Goal: Information Seeking & Learning: Learn about a topic

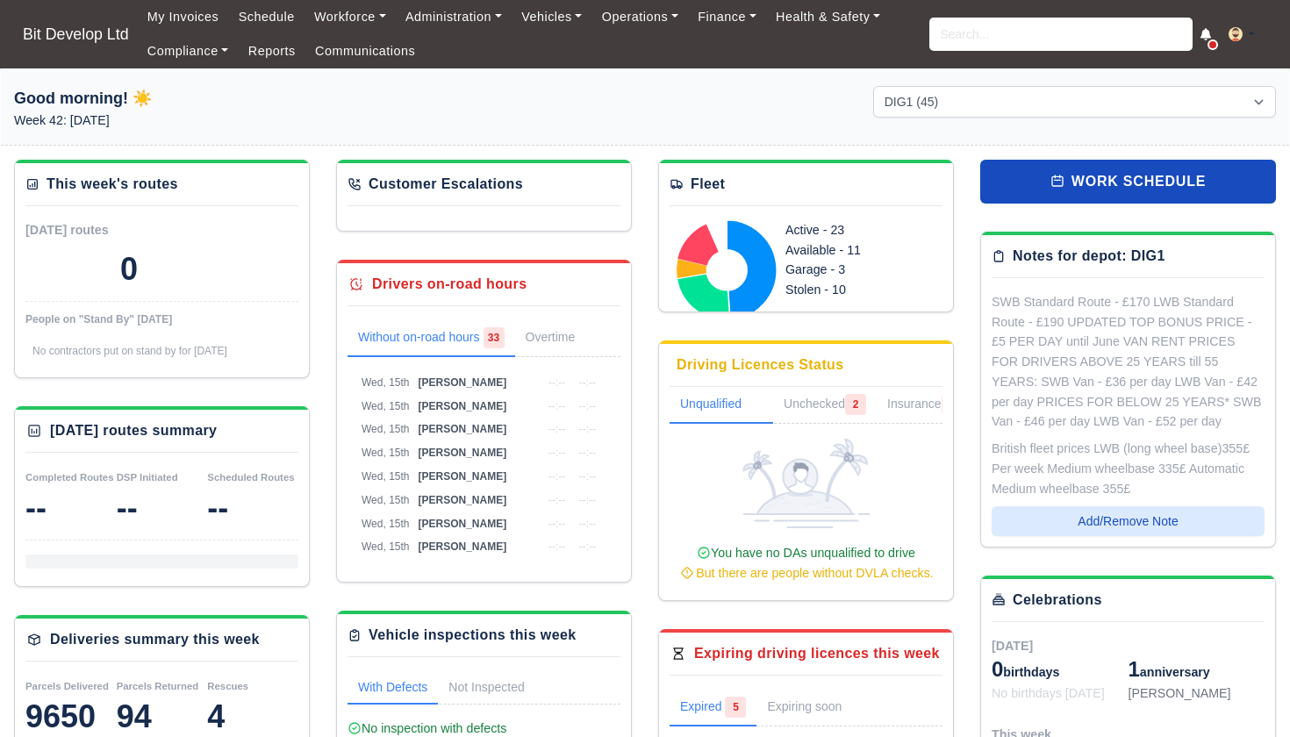
select select "2"
click at [184, 53] on link "Compliance" at bounding box center [188, 51] width 101 height 34
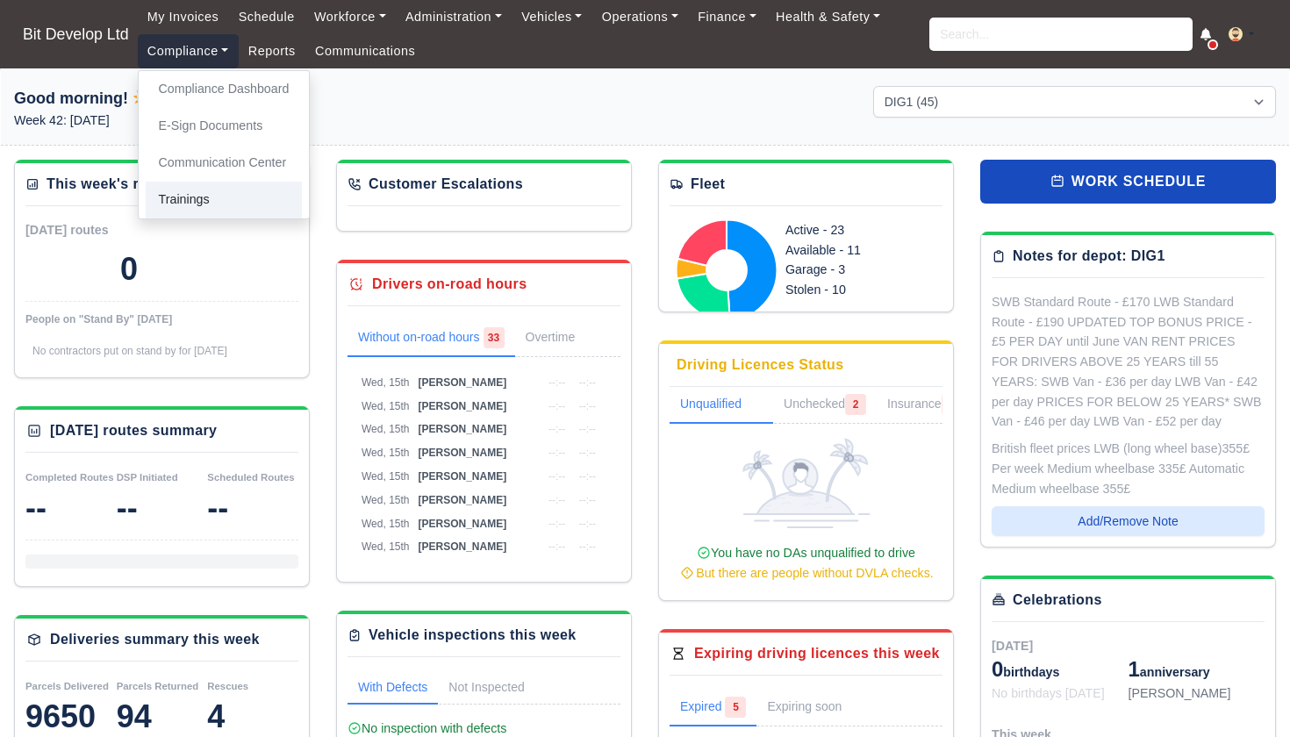
click at [199, 201] on link "Trainings" at bounding box center [224, 200] width 157 height 37
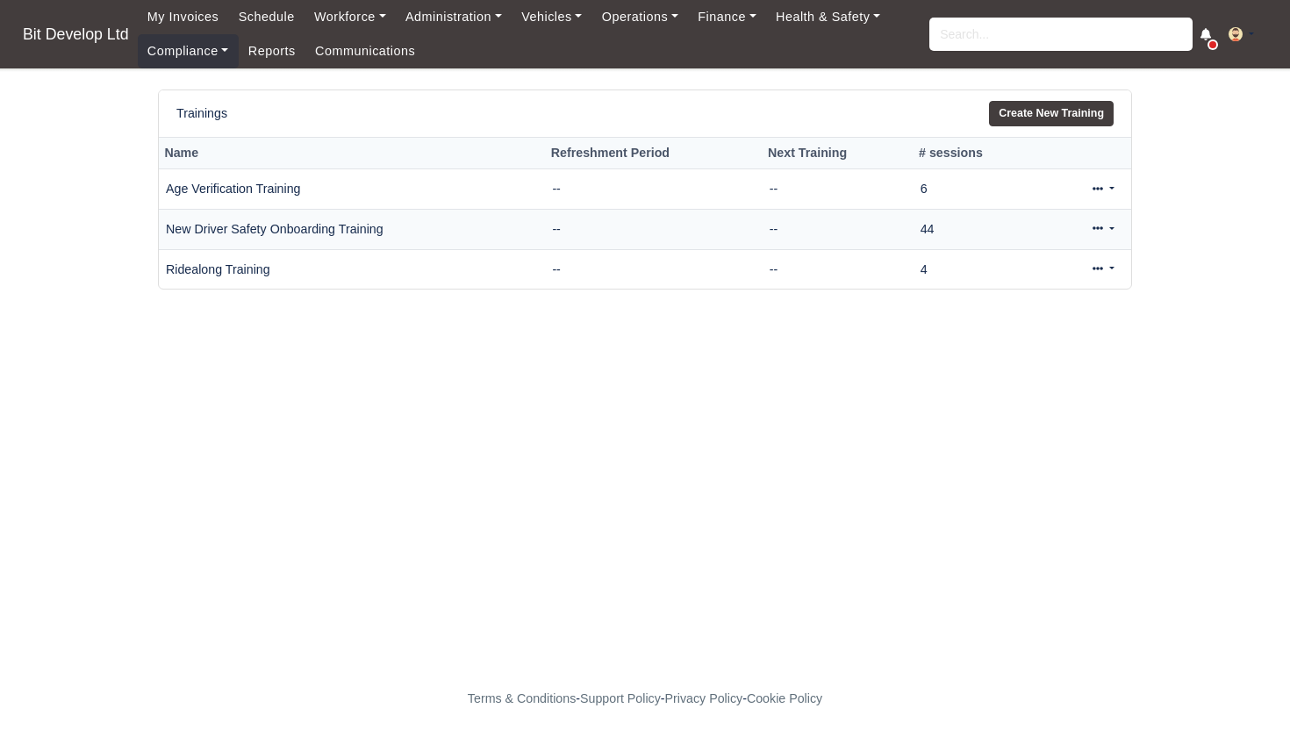
click at [1108, 226] on link at bounding box center [1103, 229] width 41 height 25
click at [1025, 286] on link "View" at bounding box center [1045, 284] width 156 height 27
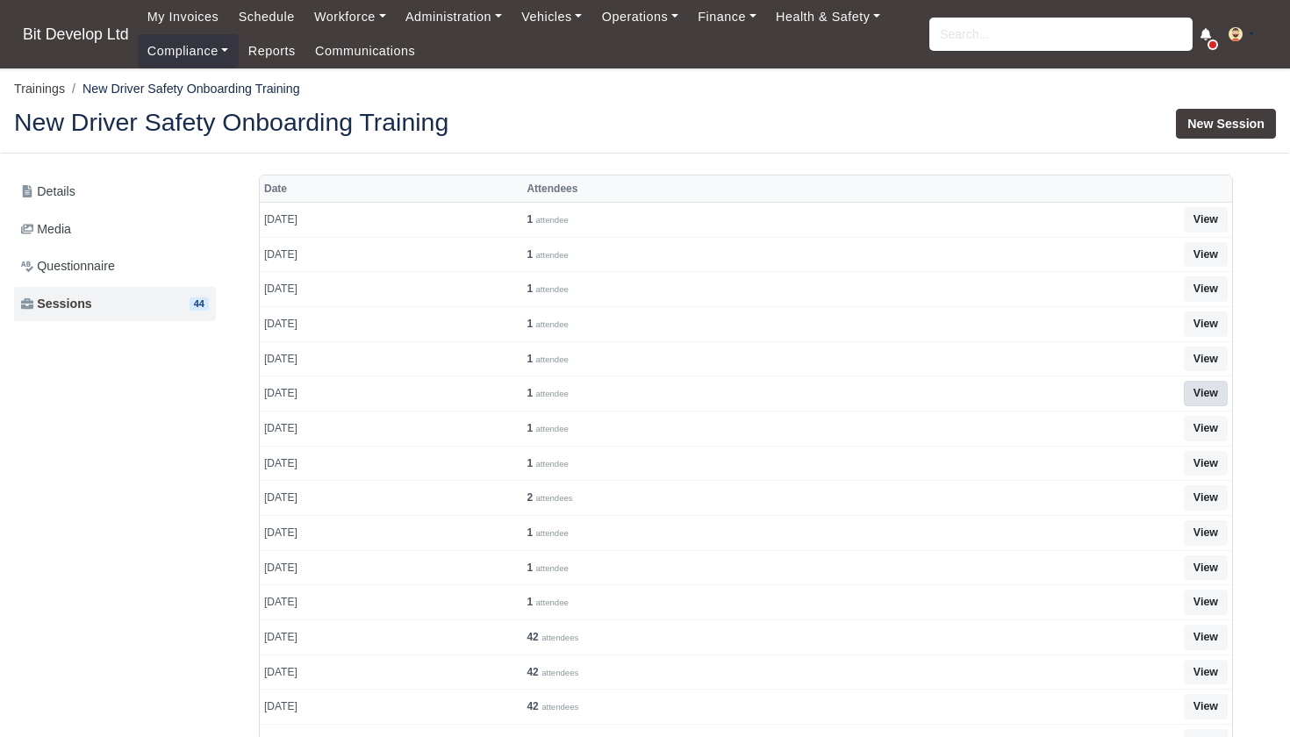
click at [1205, 389] on link "View" at bounding box center [1206, 393] width 44 height 25
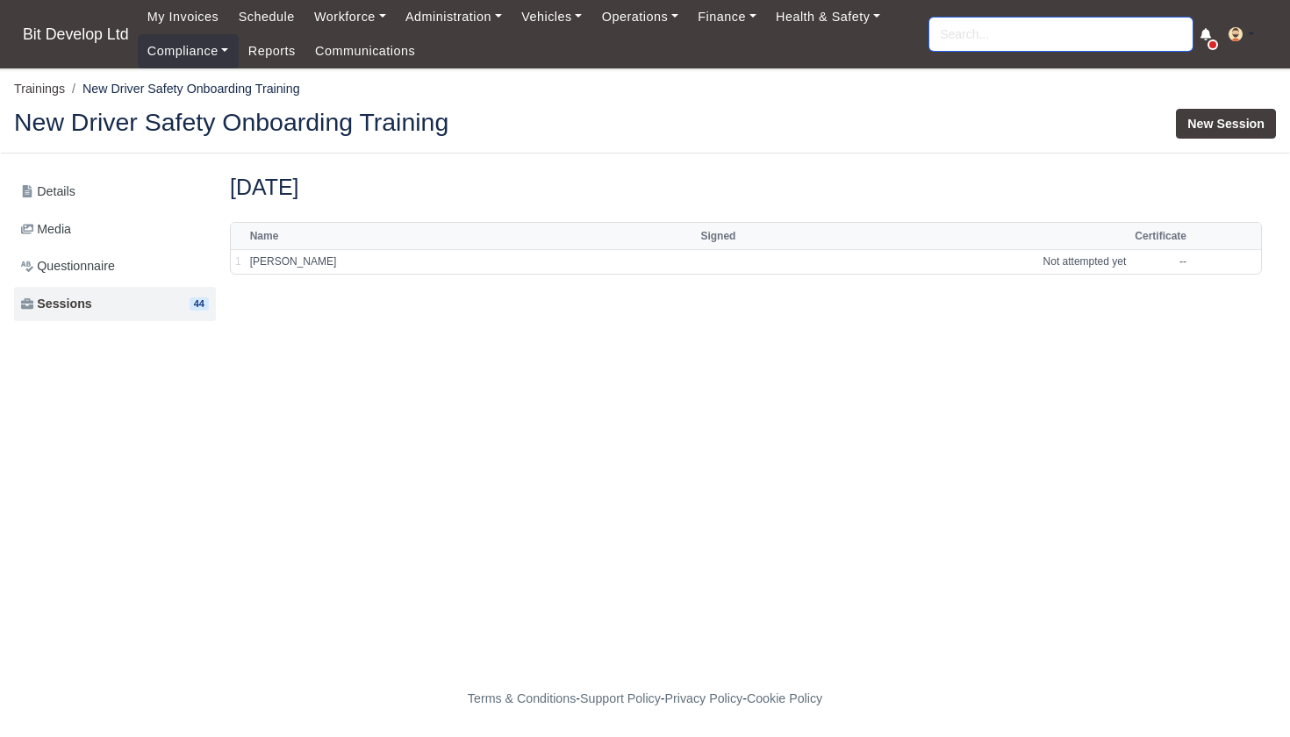
click at [1004, 31] on input "search" at bounding box center [1060, 34] width 263 height 33
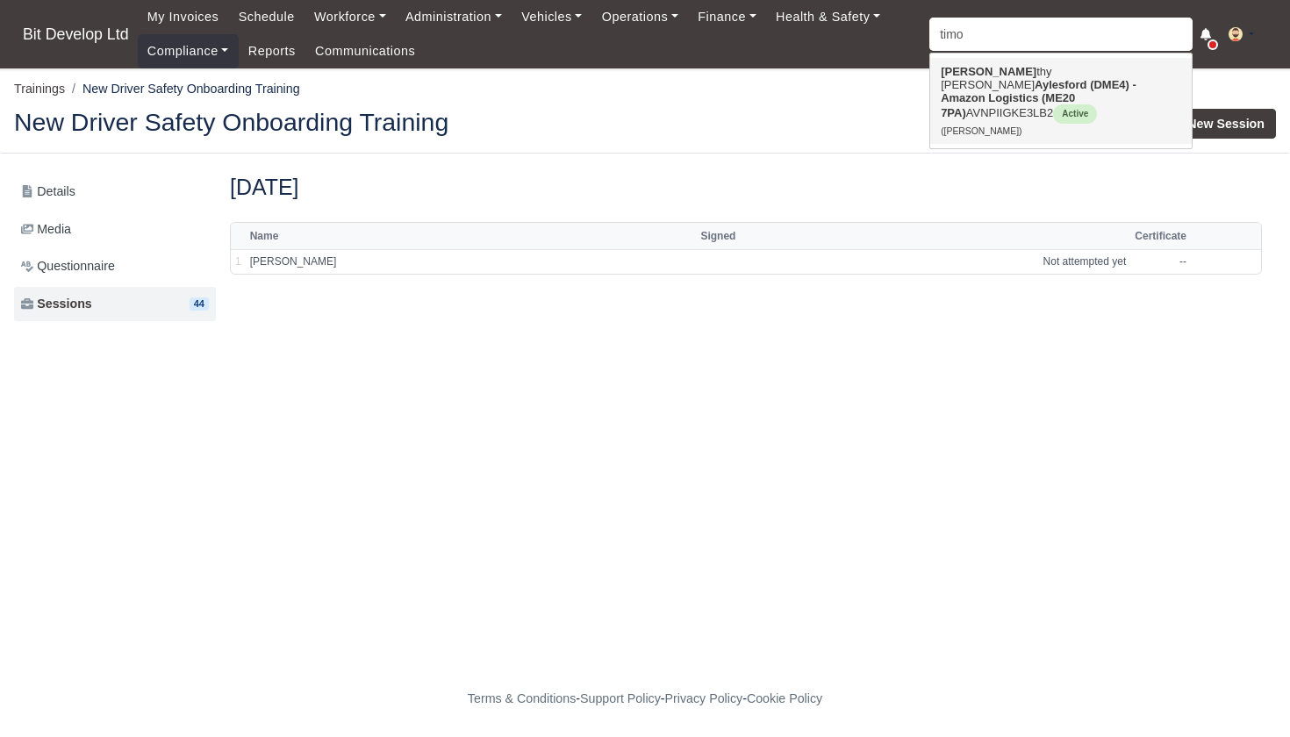
click at [1004, 69] on link "Timo thy Carnell mckean Aylesford (DME4) - Amazon Logistics (ME20 7PA) AVNPIIGK…" at bounding box center [1061, 101] width 262 height 86
type input "Timothy Carnell mckean"
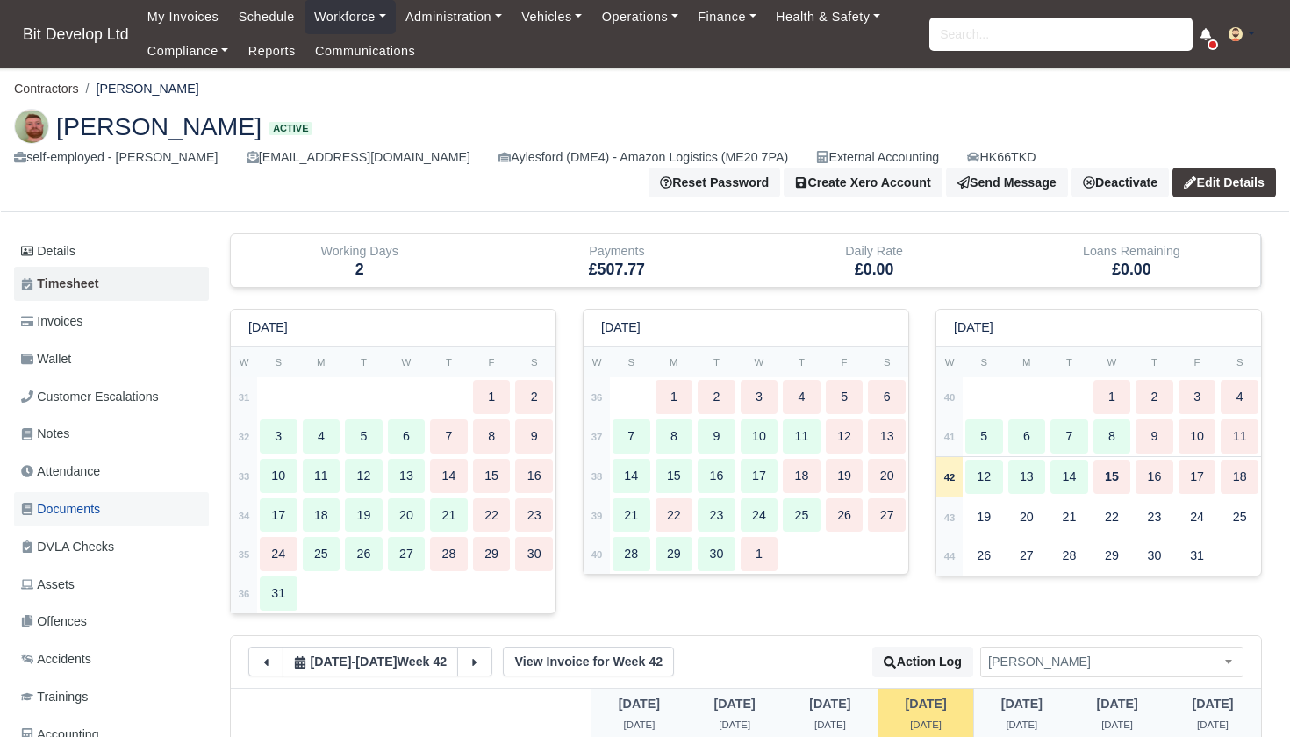
click at [78, 499] on span "Documents" at bounding box center [60, 509] width 79 height 20
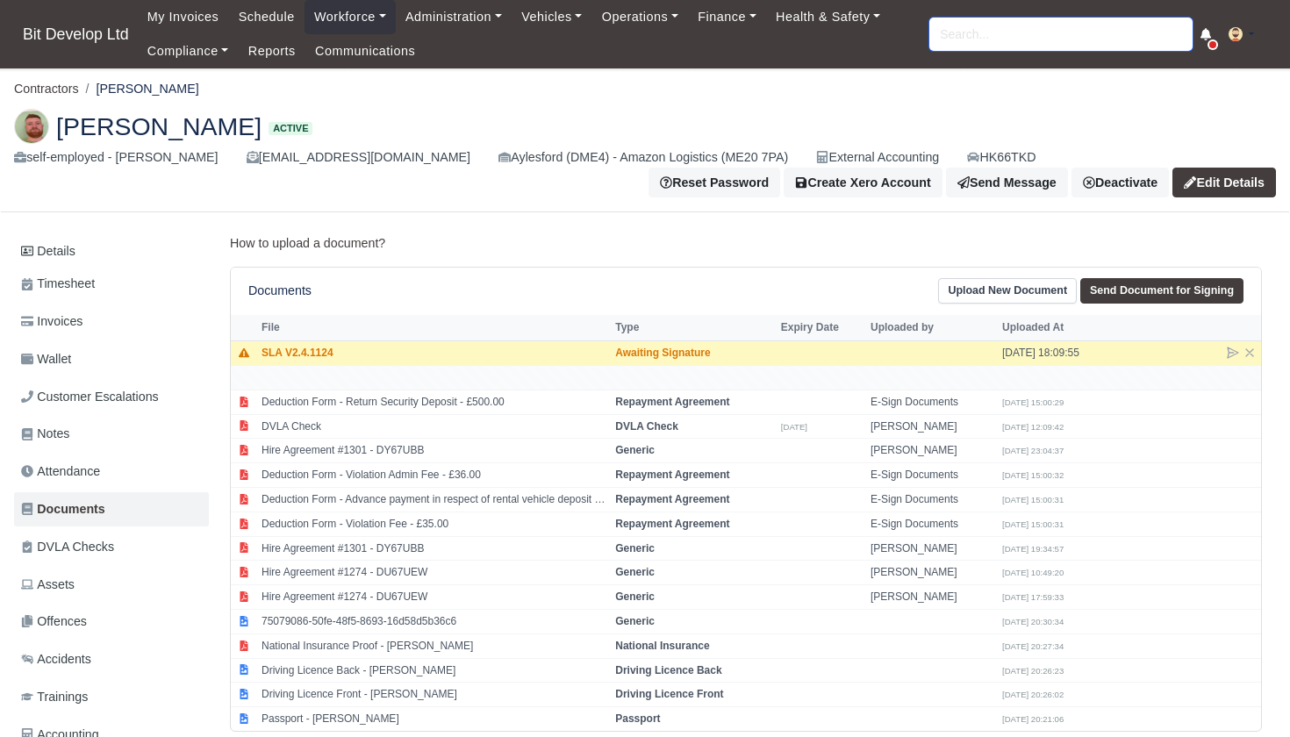
click at [1015, 37] on input "search" at bounding box center [1060, 34] width 263 height 33
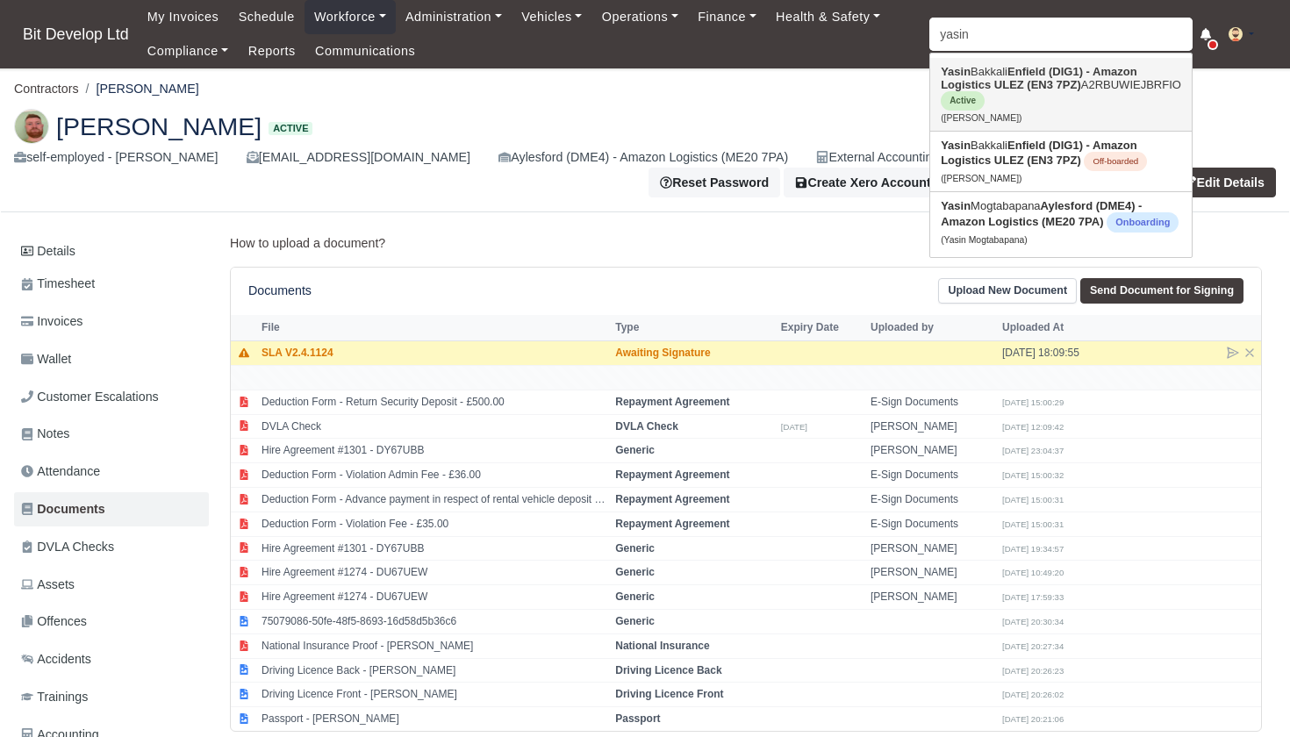
click at [1067, 83] on strong "Enfield (DIG1) - Amazon Logistics ULEZ (EN3 7PZ)" at bounding box center [1039, 78] width 196 height 26
type input "[PERSON_NAME]"
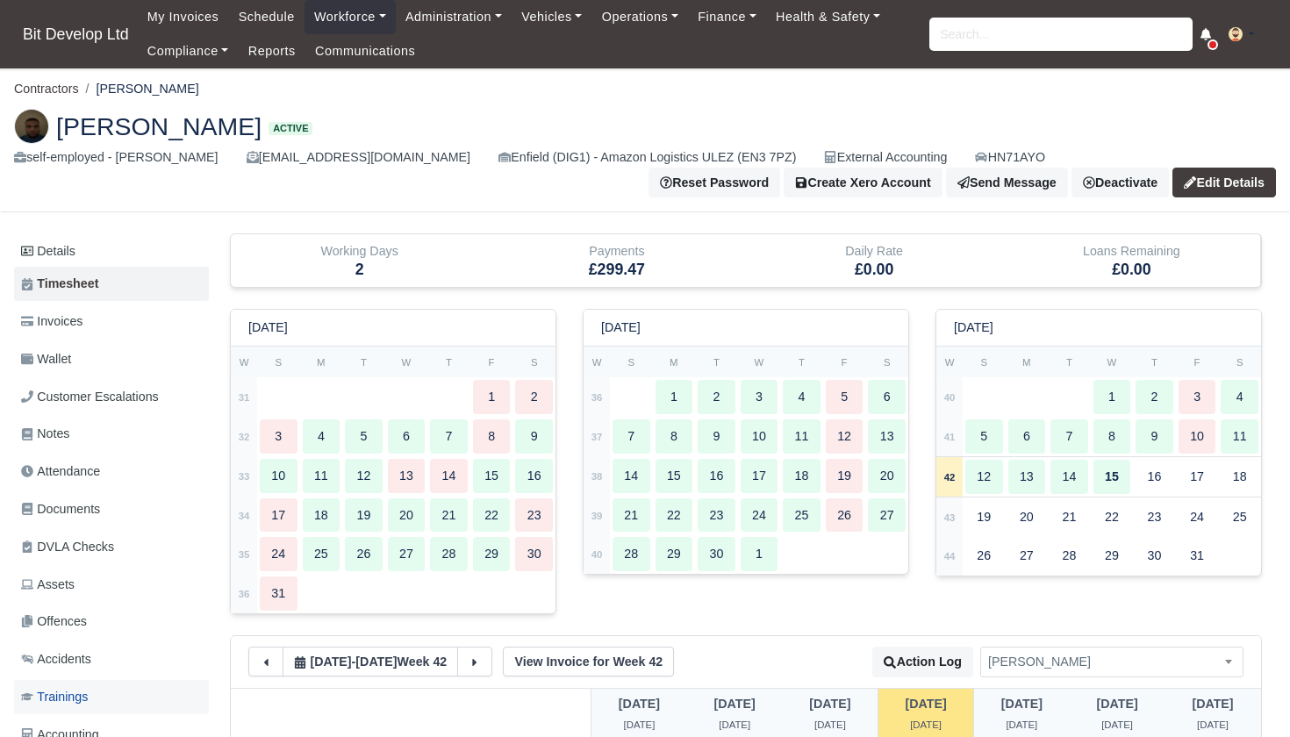
click at [70, 691] on span "Trainings" at bounding box center [54, 697] width 67 height 20
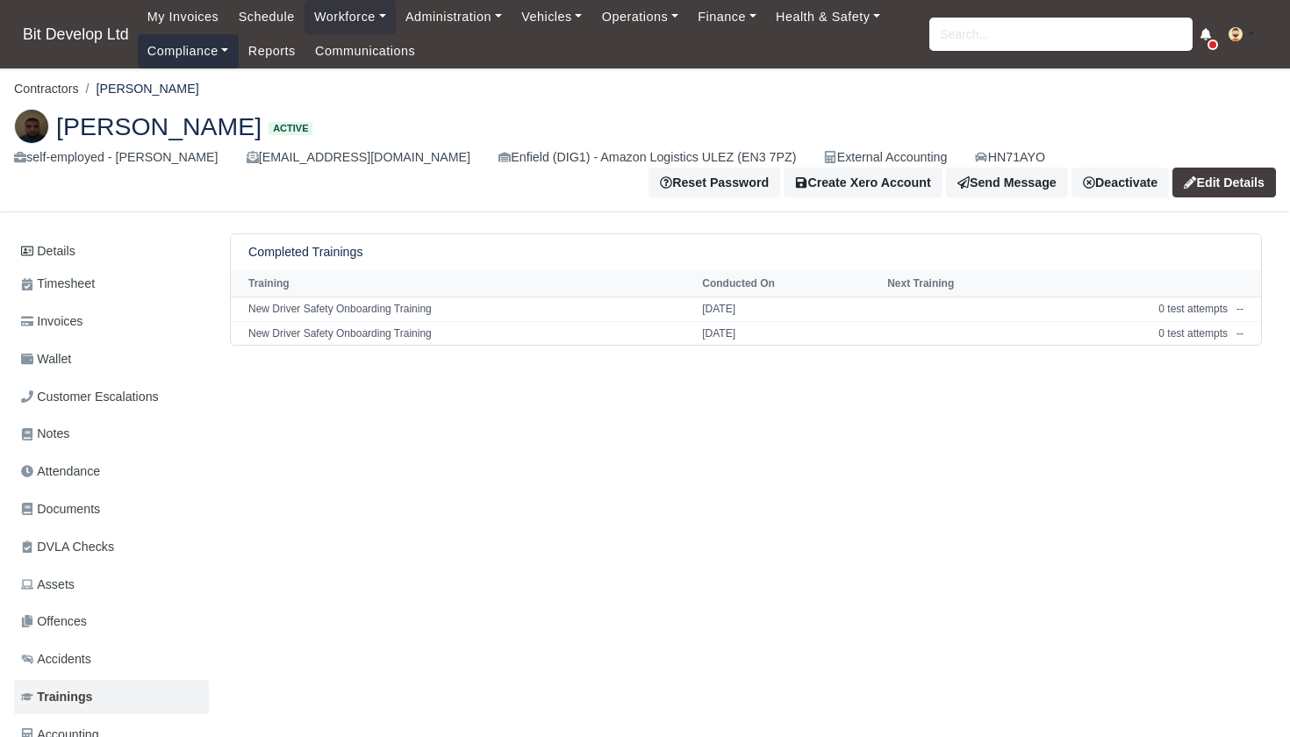
click at [189, 51] on link "Compliance" at bounding box center [188, 51] width 101 height 34
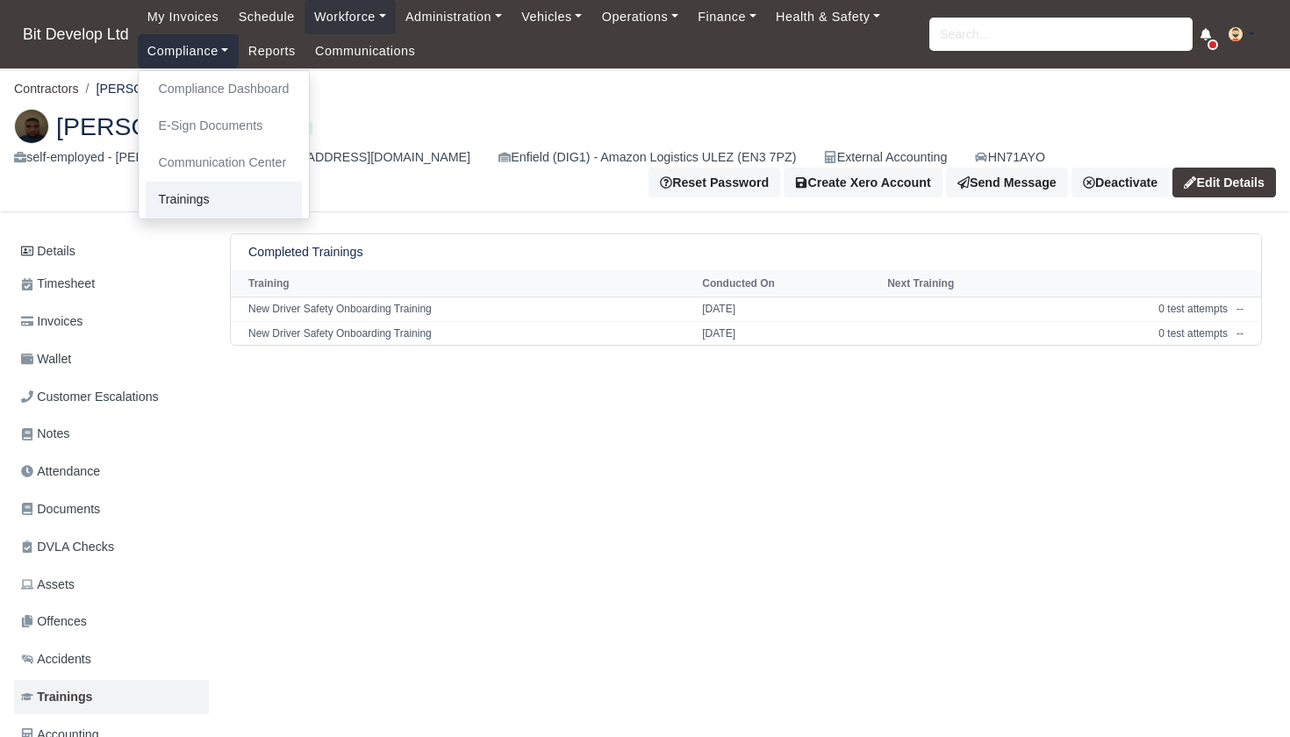
click at [209, 192] on link "Trainings" at bounding box center [224, 200] width 157 height 37
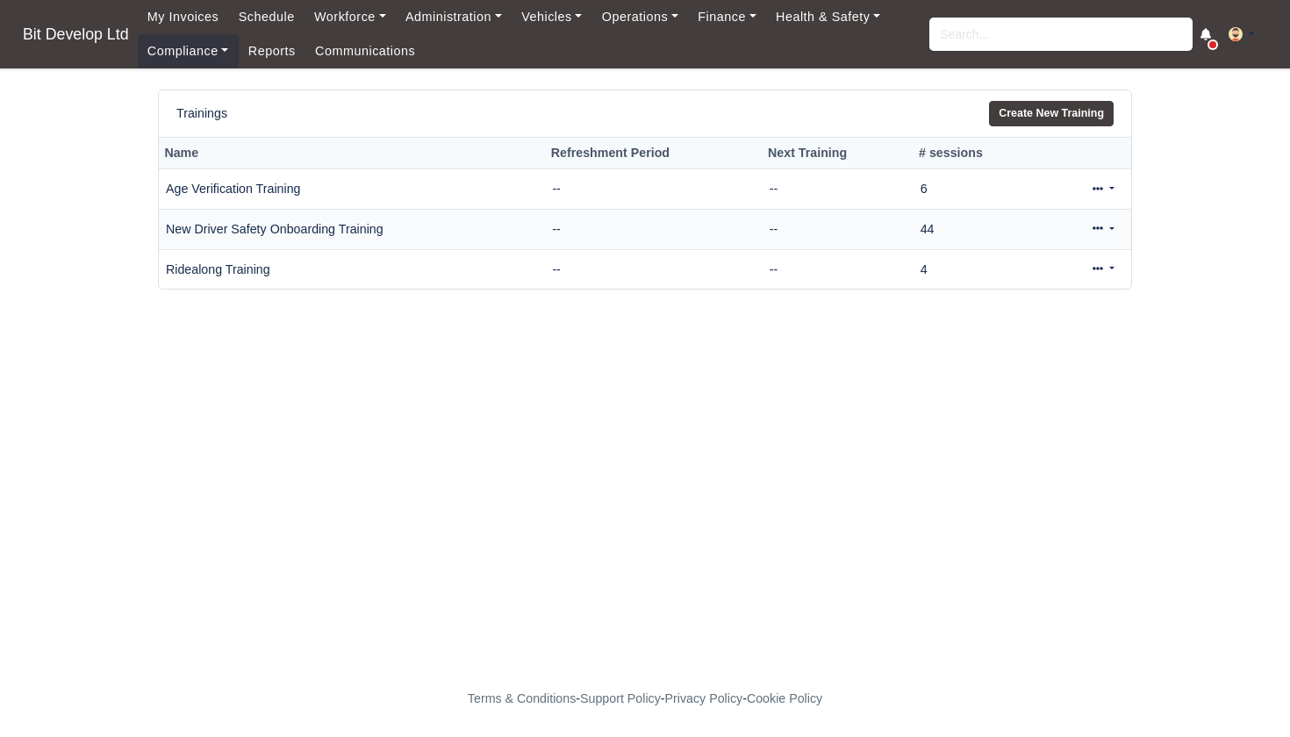
click at [1104, 229] on link at bounding box center [1103, 229] width 41 height 25
click at [1014, 283] on link "View" at bounding box center [1045, 284] width 156 height 27
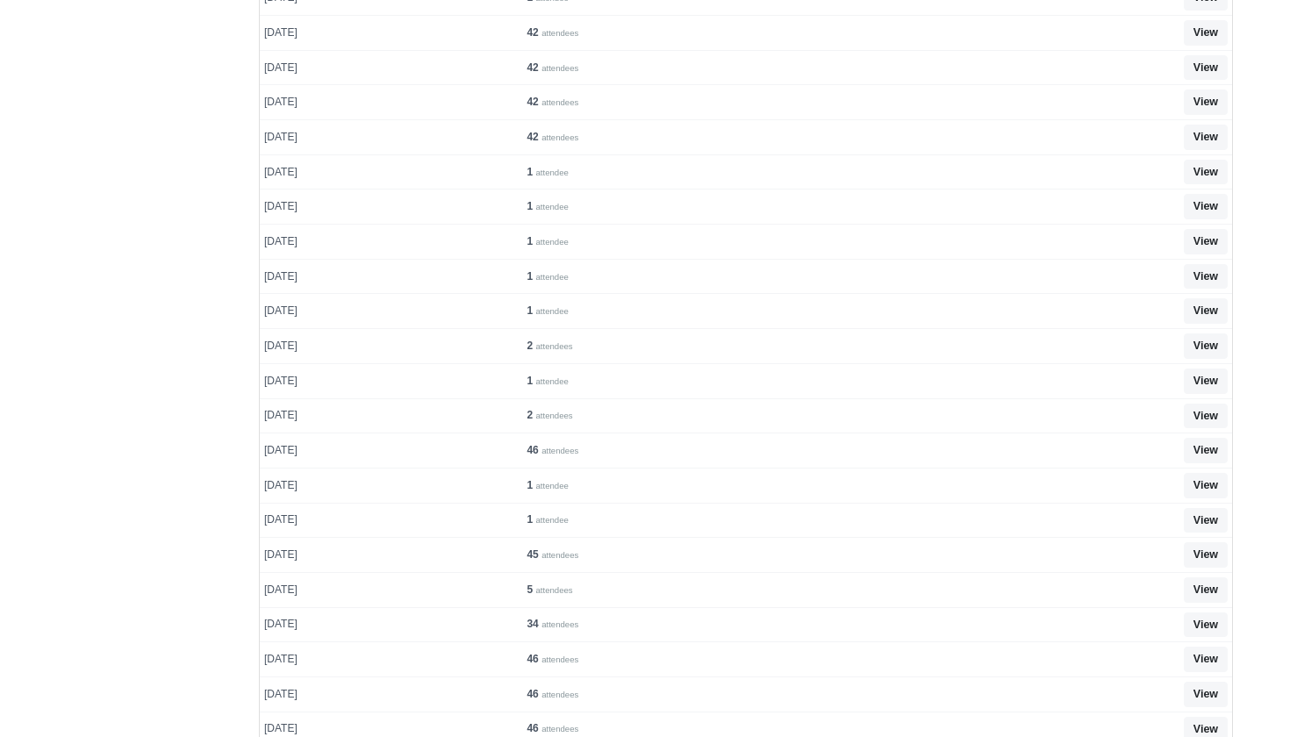
scroll to position [605, 0]
click at [1210, 509] on link "View" at bounding box center [1206, 519] width 44 height 25
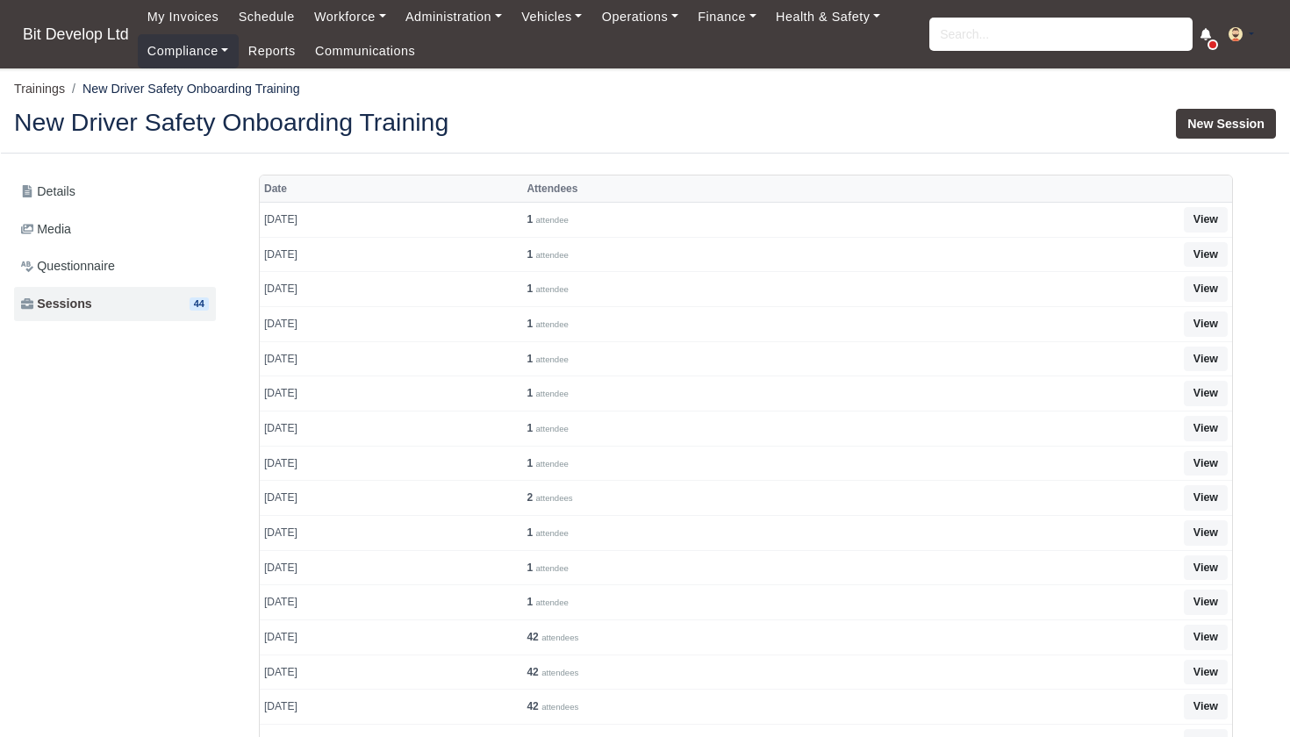
scroll to position [605, 0]
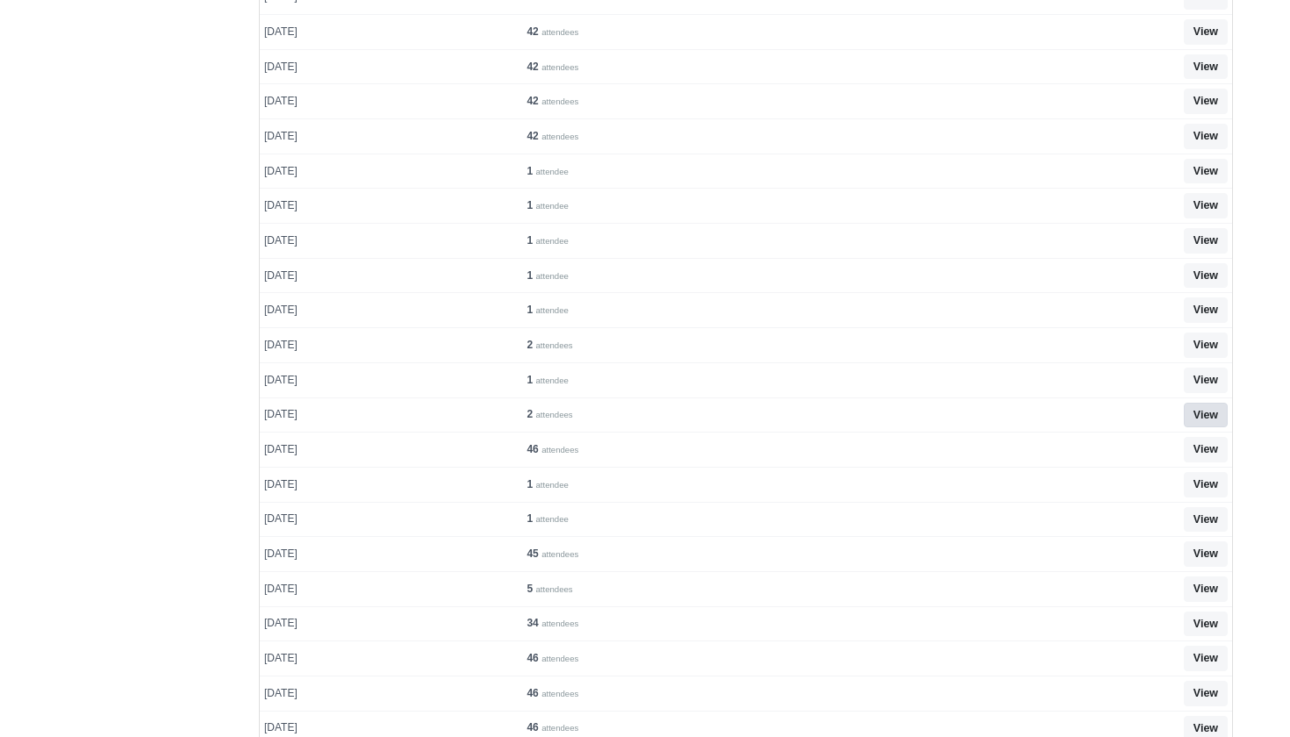
click at [1204, 403] on link "View" at bounding box center [1206, 415] width 44 height 25
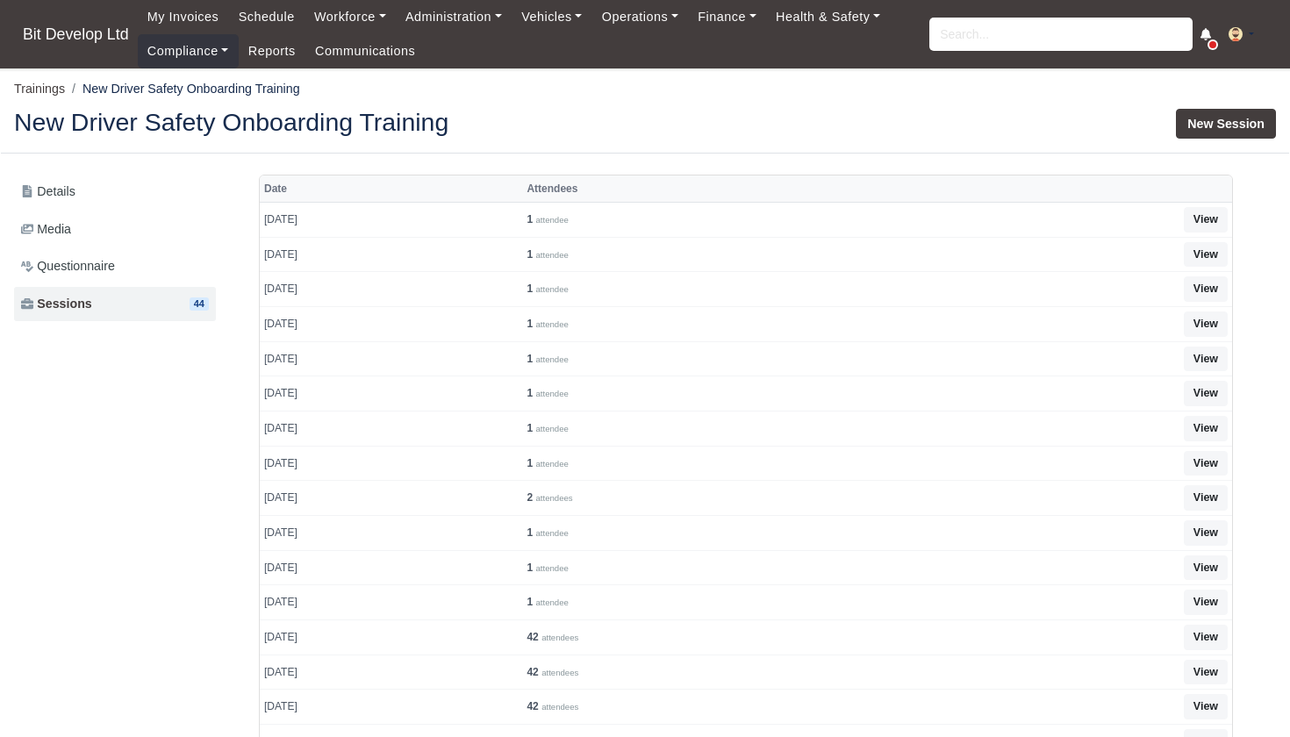
scroll to position [605, 0]
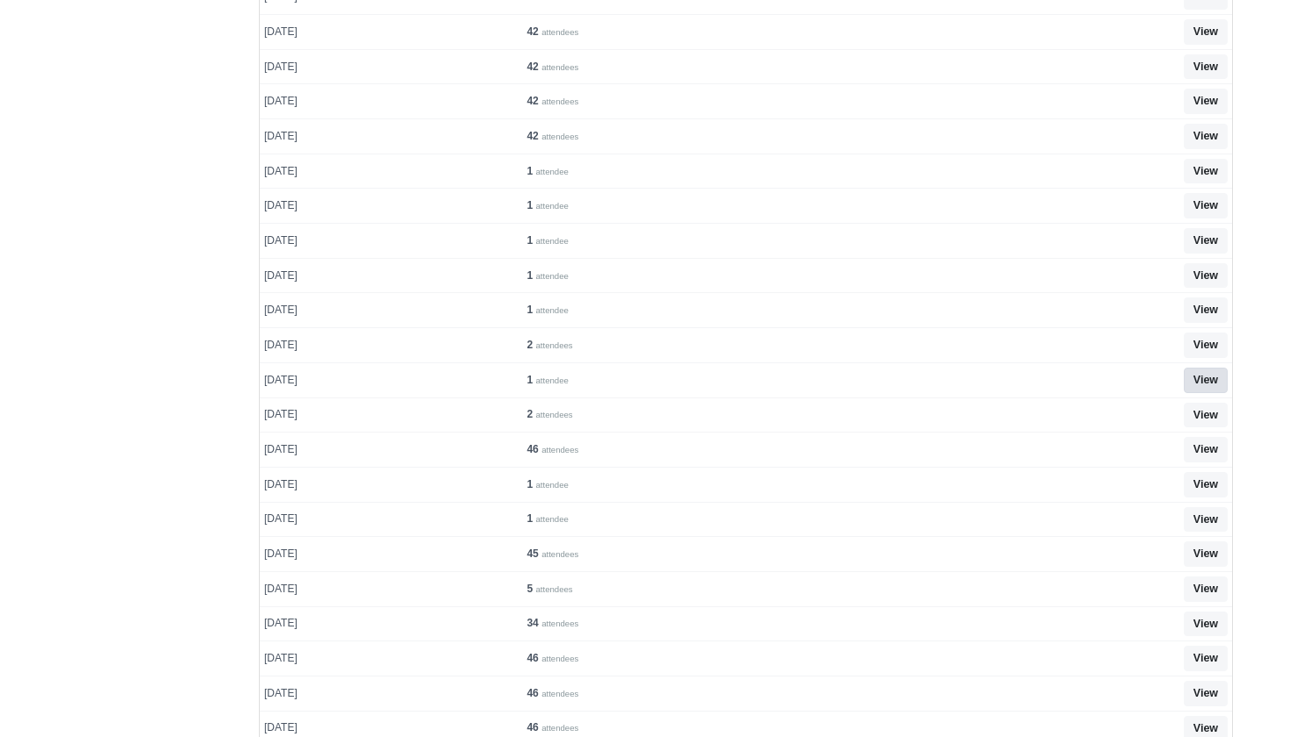
click at [1206, 368] on link "View" at bounding box center [1206, 380] width 44 height 25
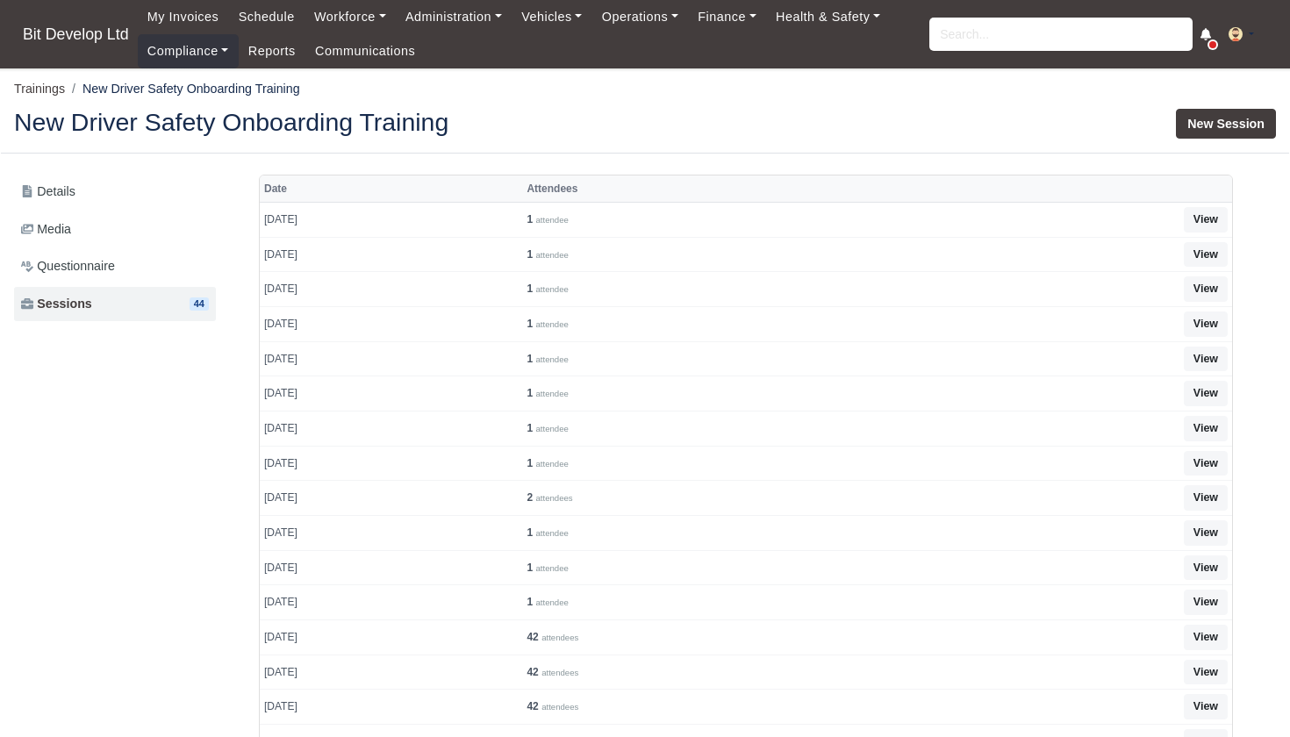
scroll to position [605, 0]
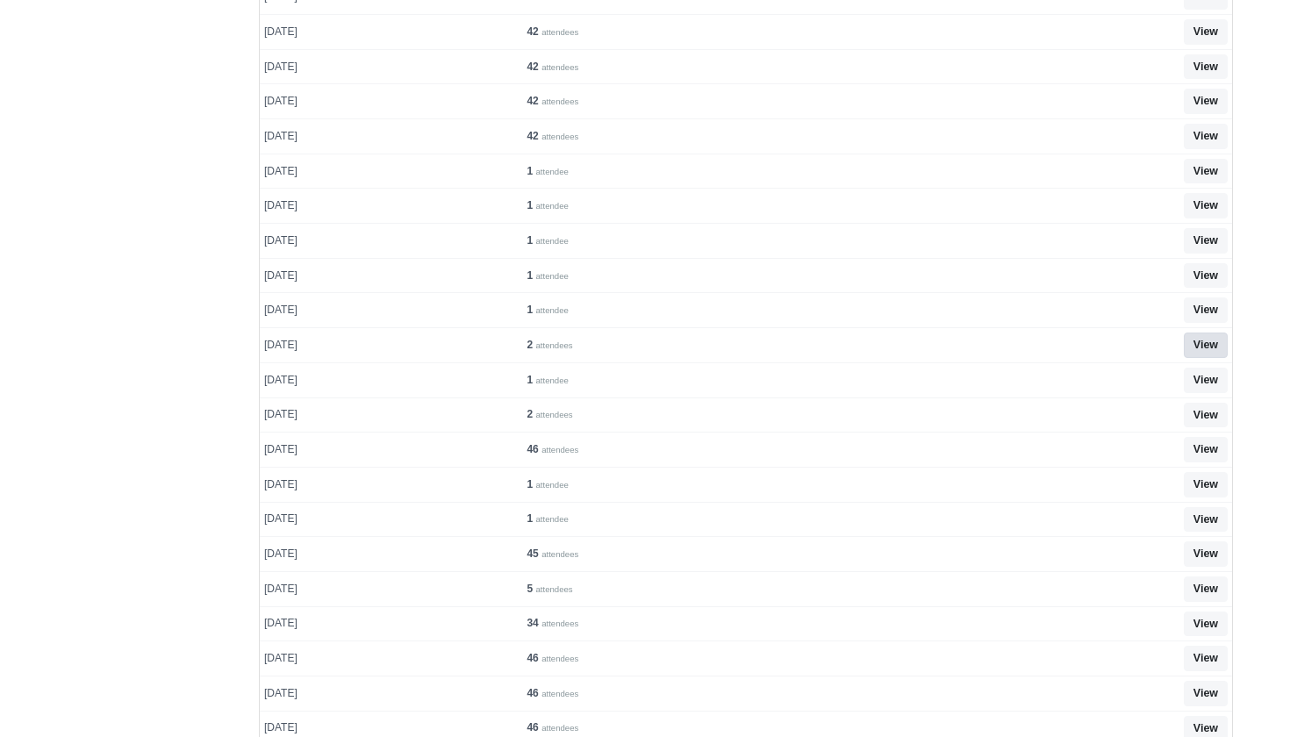
click at [1215, 333] on link "View" at bounding box center [1206, 345] width 44 height 25
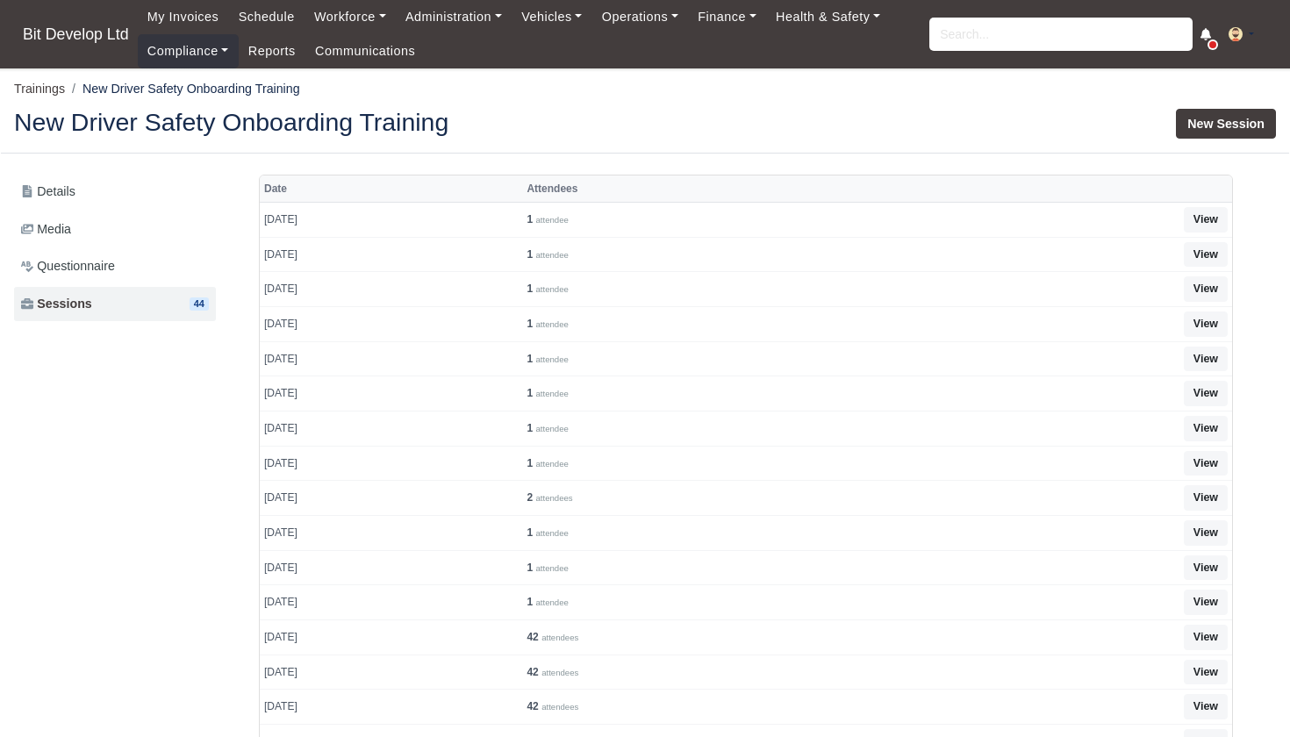
scroll to position [605, 0]
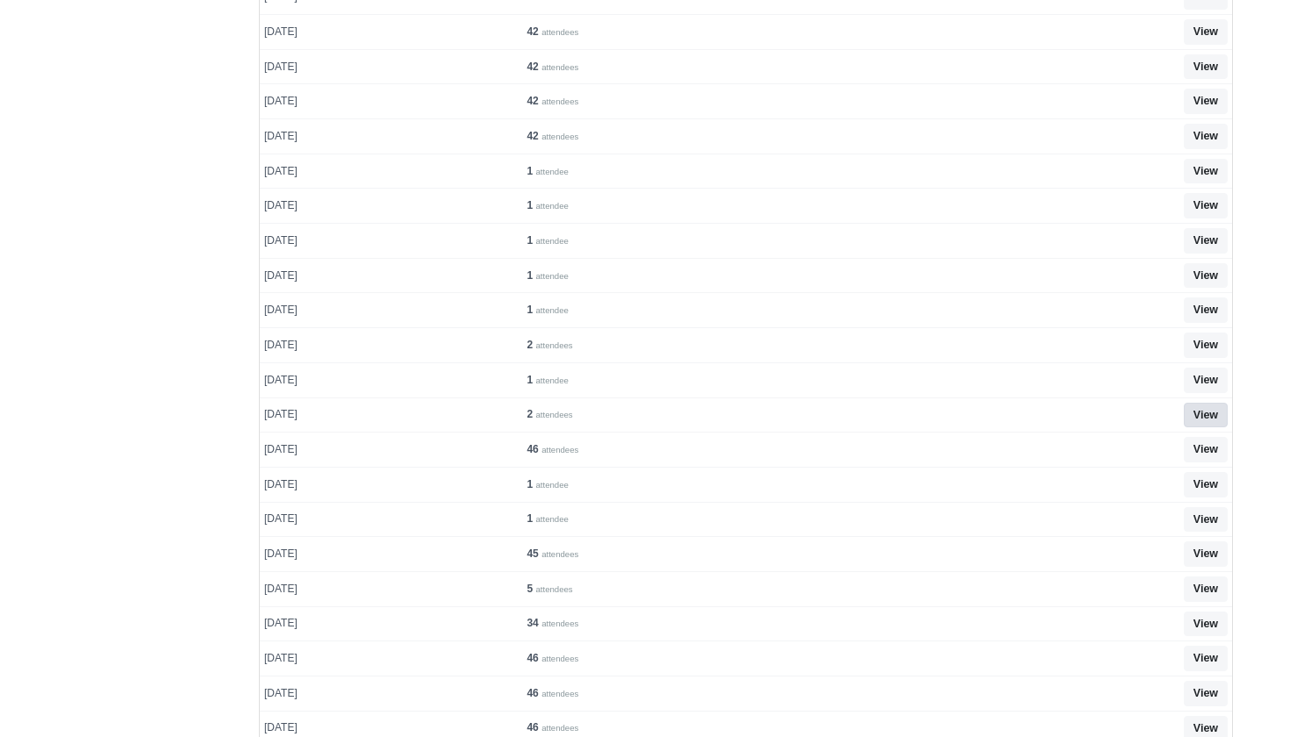
click at [1209, 403] on link "View" at bounding box center [1206, 415] width 44 height 25
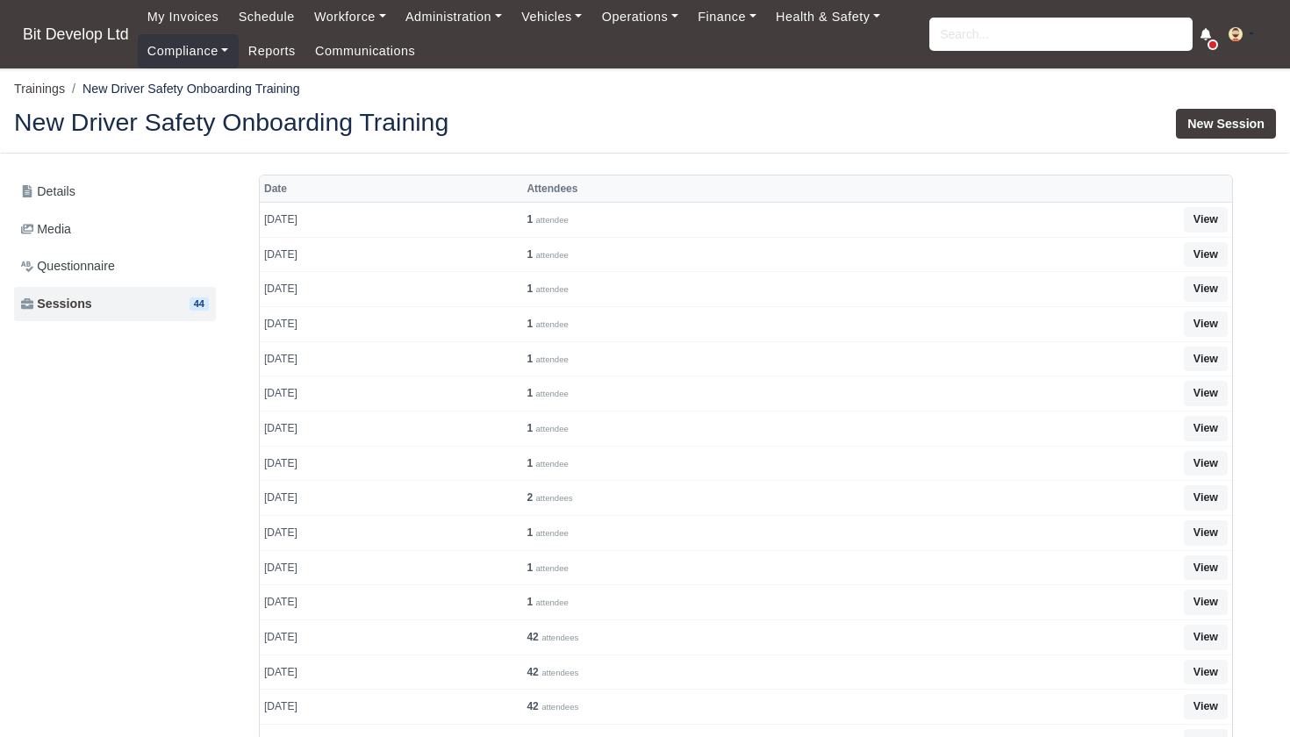
scroll to position [605, 0]
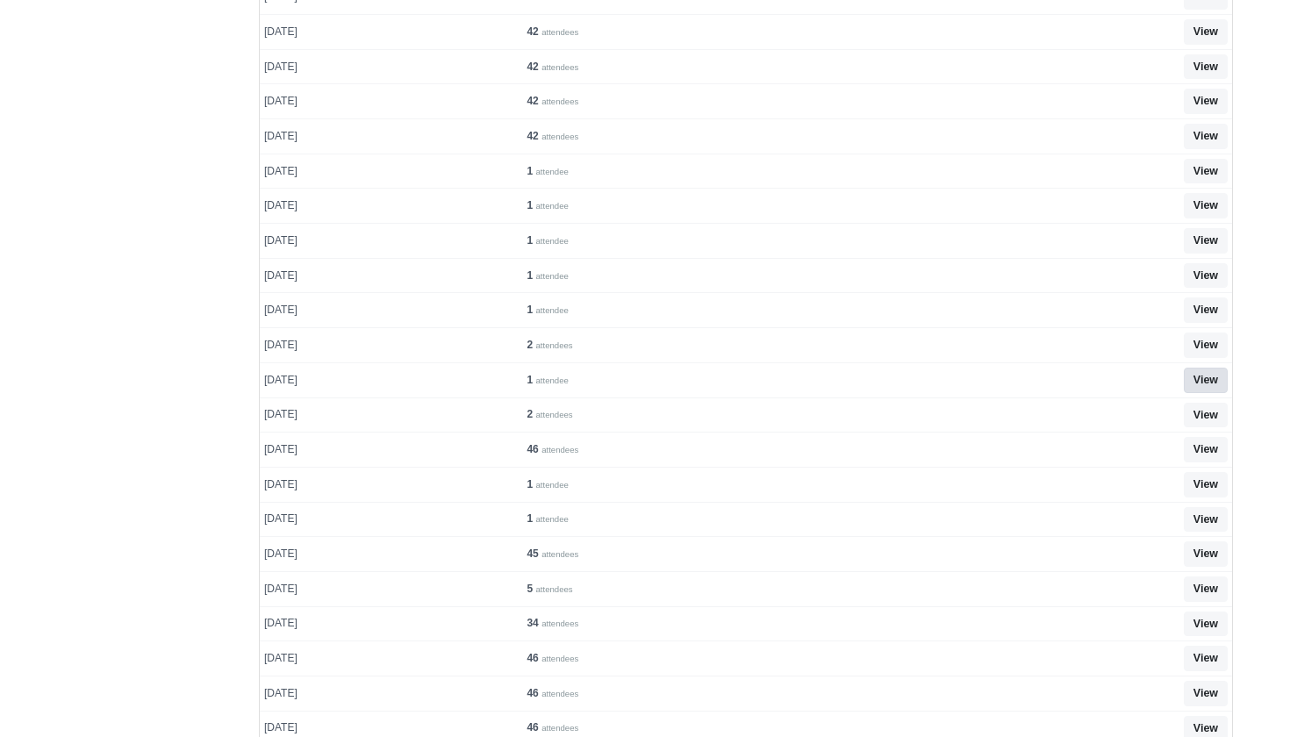
click at [1209, 368] on link "View" at bounding box center [1206, 380] width 44 height 25
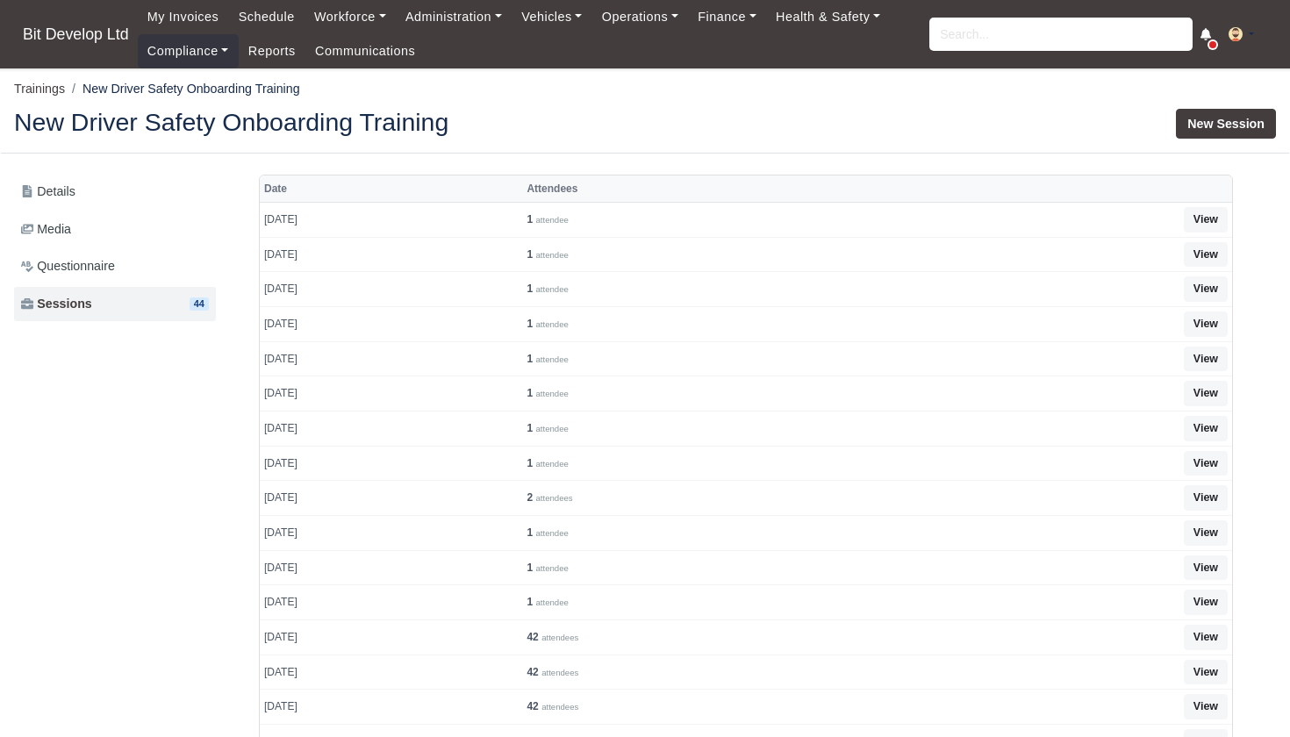
scroll to position [605, 0]
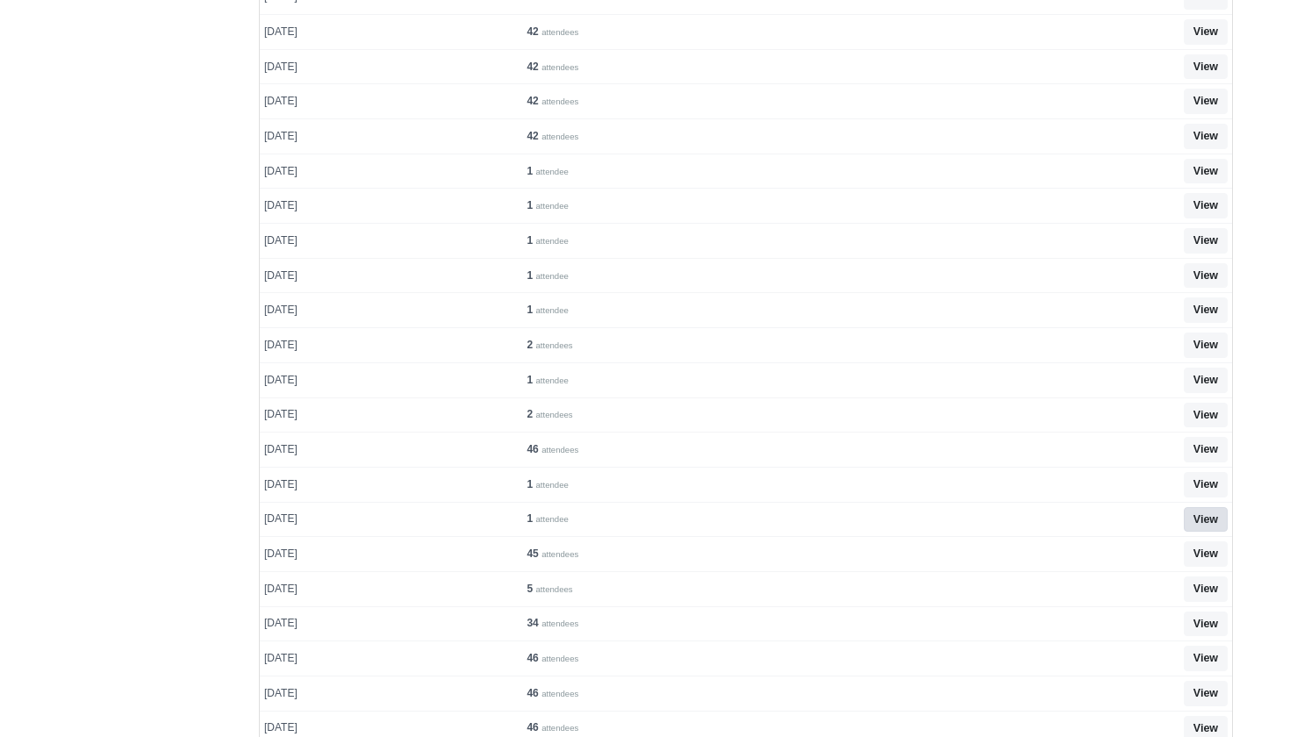
click at [1211, 507] on link "View" at bounding box center [1206, 519] width 44 height 25
